Goal: Information Seeking & Learning: Learn about a topic

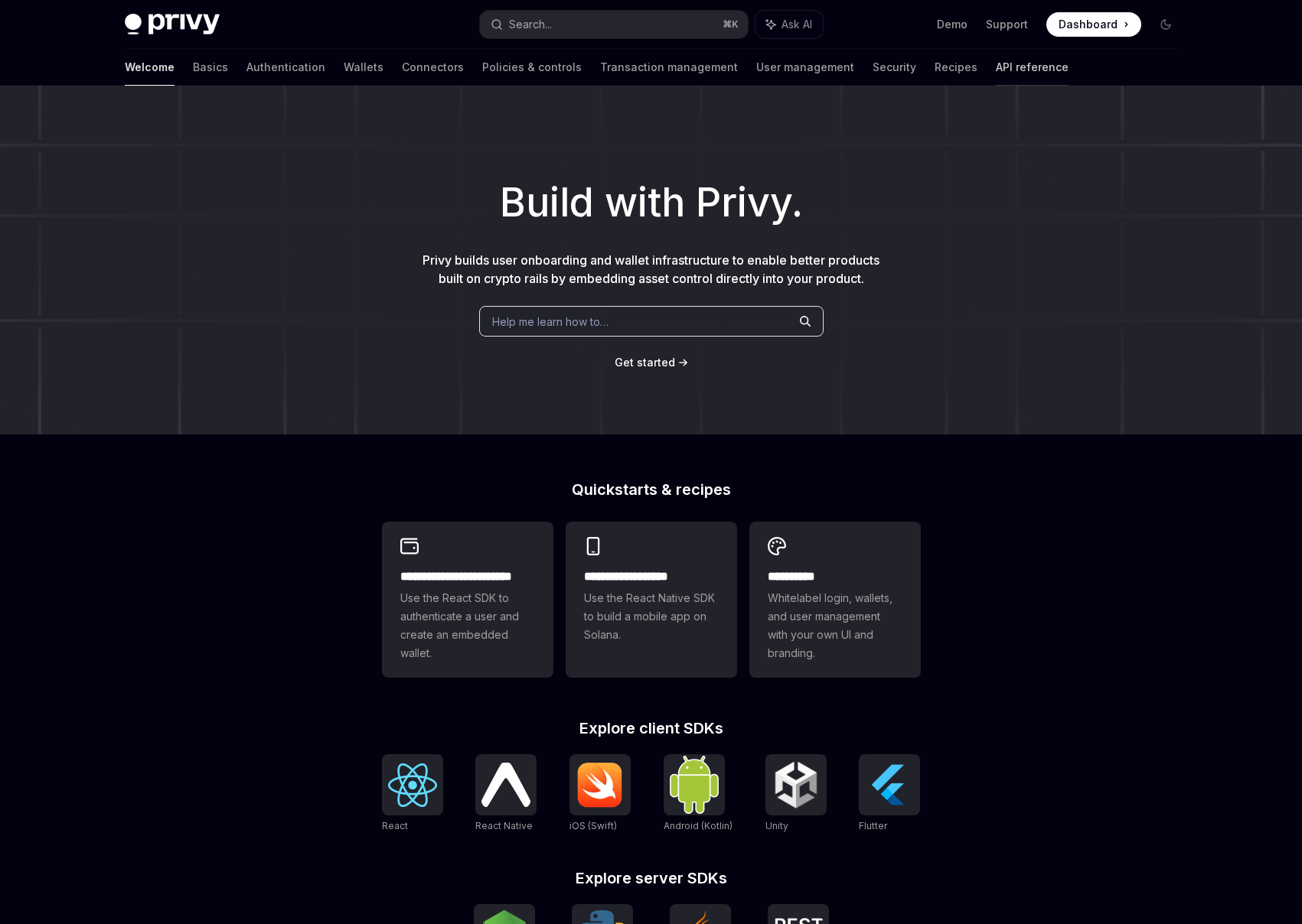
click at [996, 63] on link "API reference" at bounding box center [1032, 68] width 73 height 37
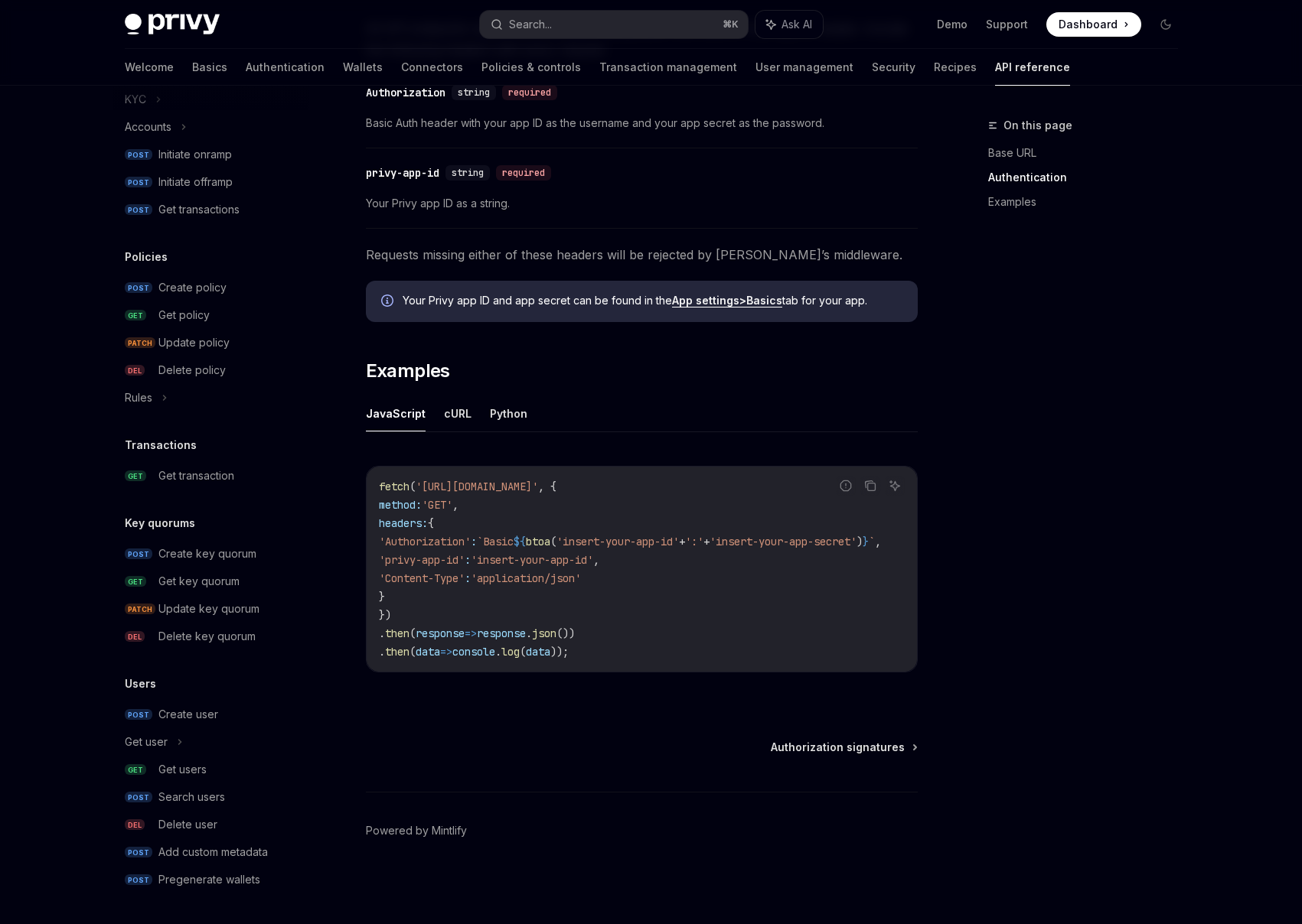
scroll to position [700, 0]
click at [934, 65] on link "Recipes" at bounding box center [955, 68] width 43 height 37
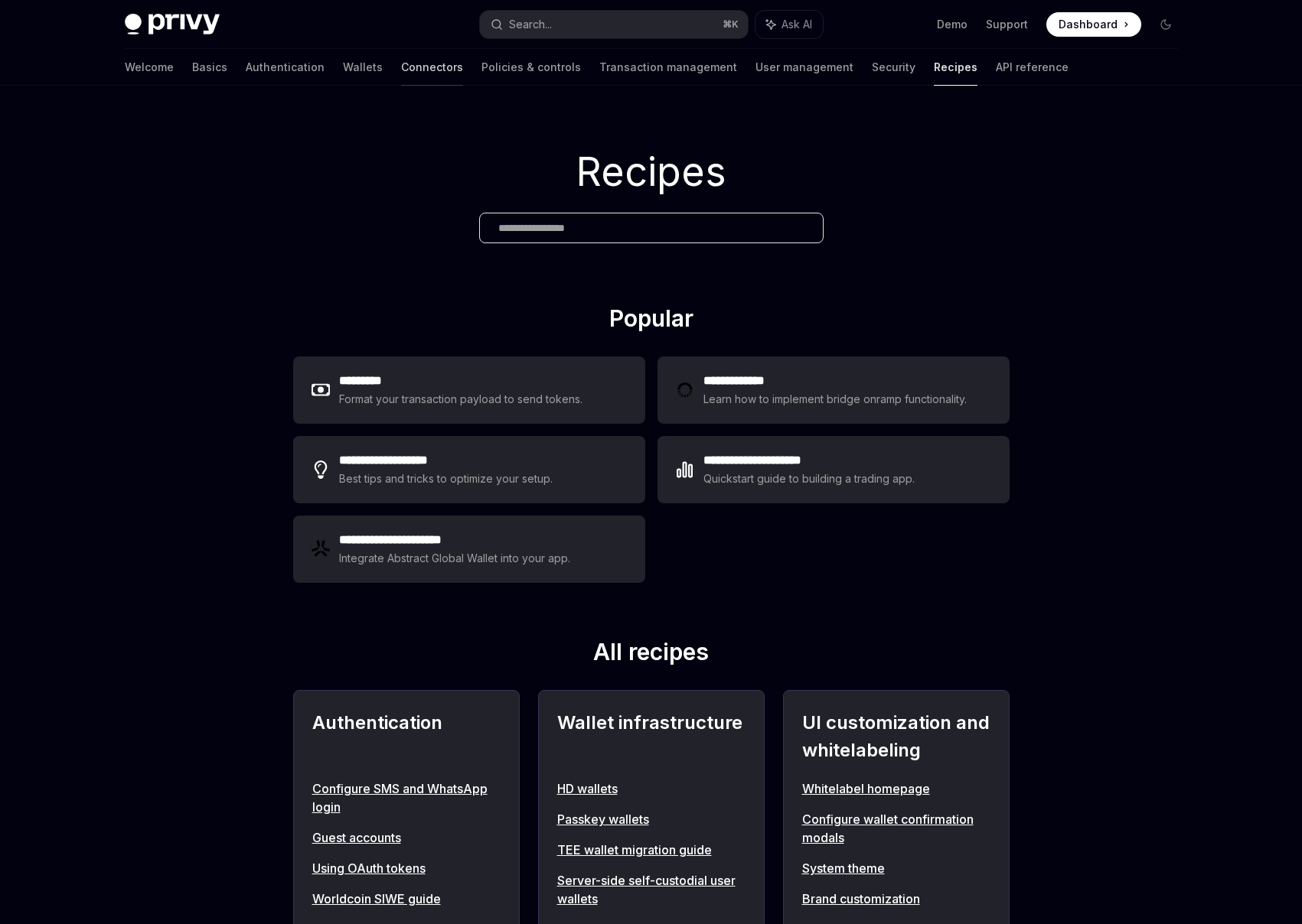
click at [401, 75] on link "Connectors" at bounding box center [431, 68] width 62 height 37
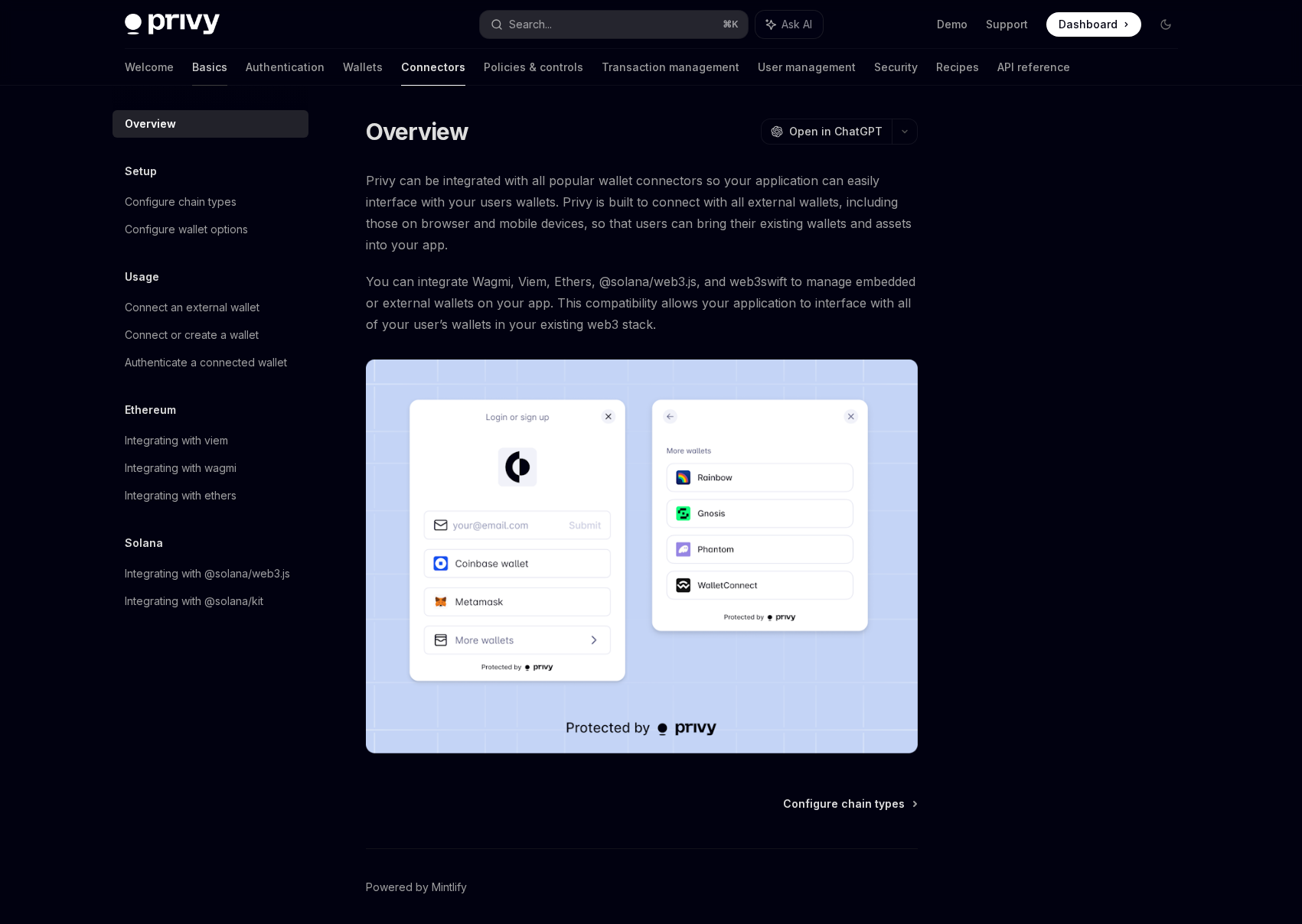
click at [192, 76] on link "Basics" at bounding box center [210, 68] width 35 height 37
type textarea "*"
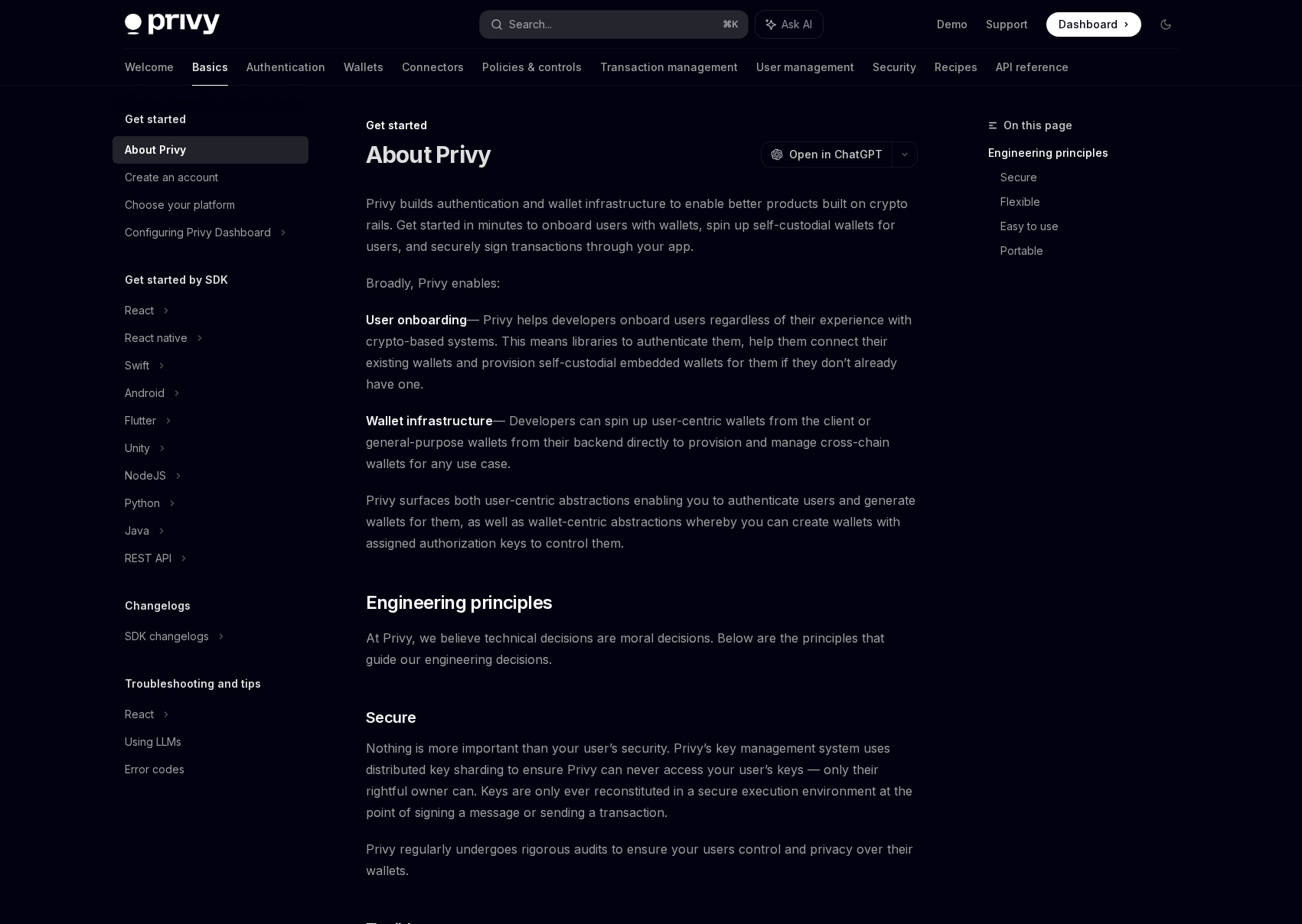
click at [494, 344] on span "User onboarding — Privy helps developers onboard users regardless of their expe…" at bounding box center [641, 351] width 551 height 85
